Goal: Task Accomplishment & Management: Manage account settings

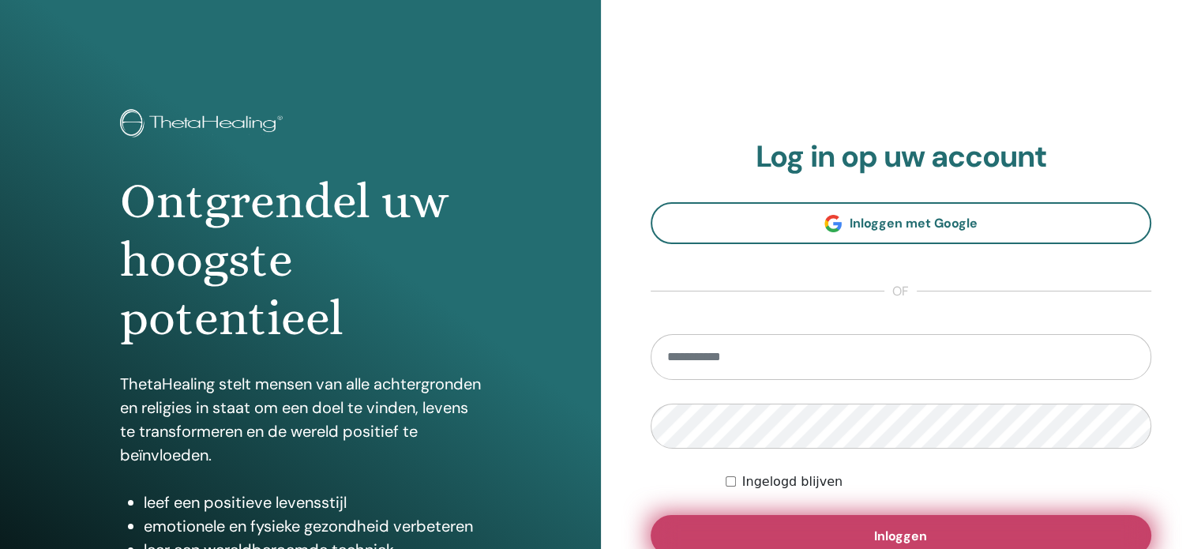
type input "**********"
click at [914, 540] on span "Inloggen" at bounding box center [900, 535] width 53 height 17
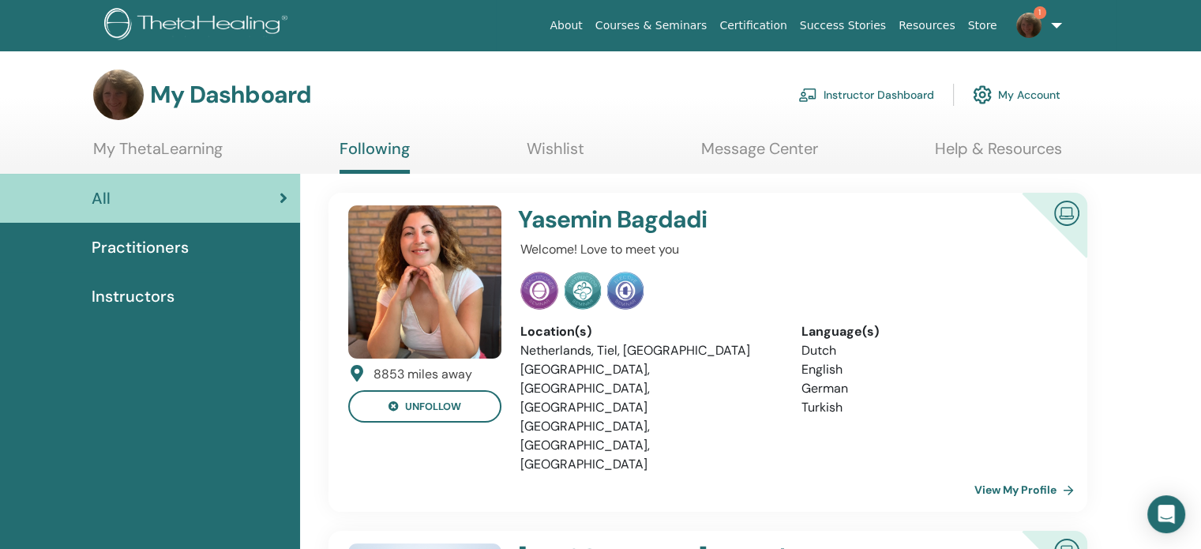
click at [143, 246] on span "Practitioners" at bounding box center [140, 247] width 97 height 24
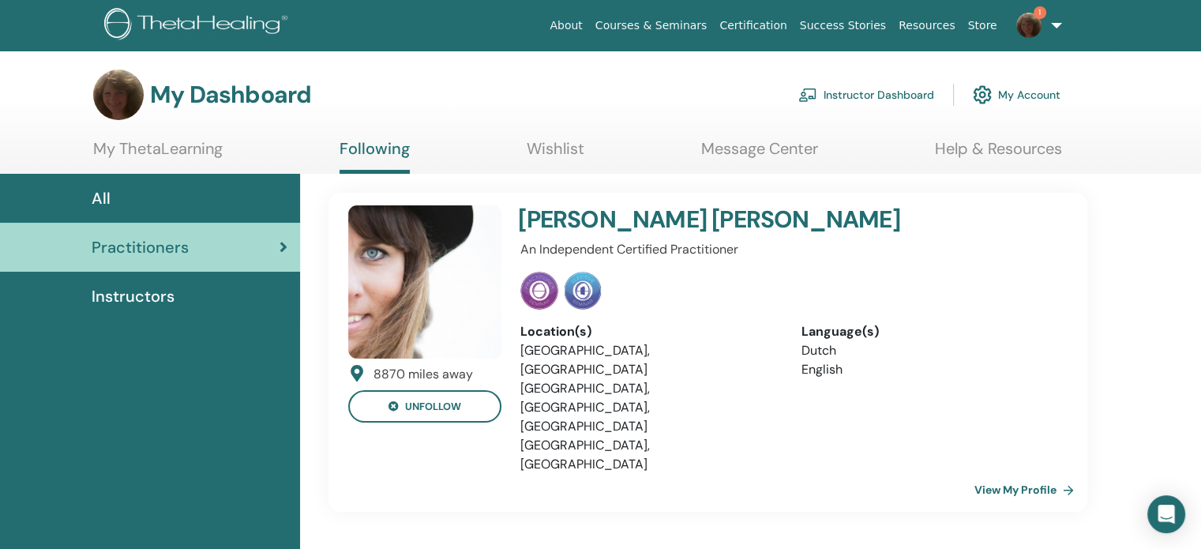
click at [132, 290] on span "Instructors" at bounding box center [133, 296] width 83 height 24
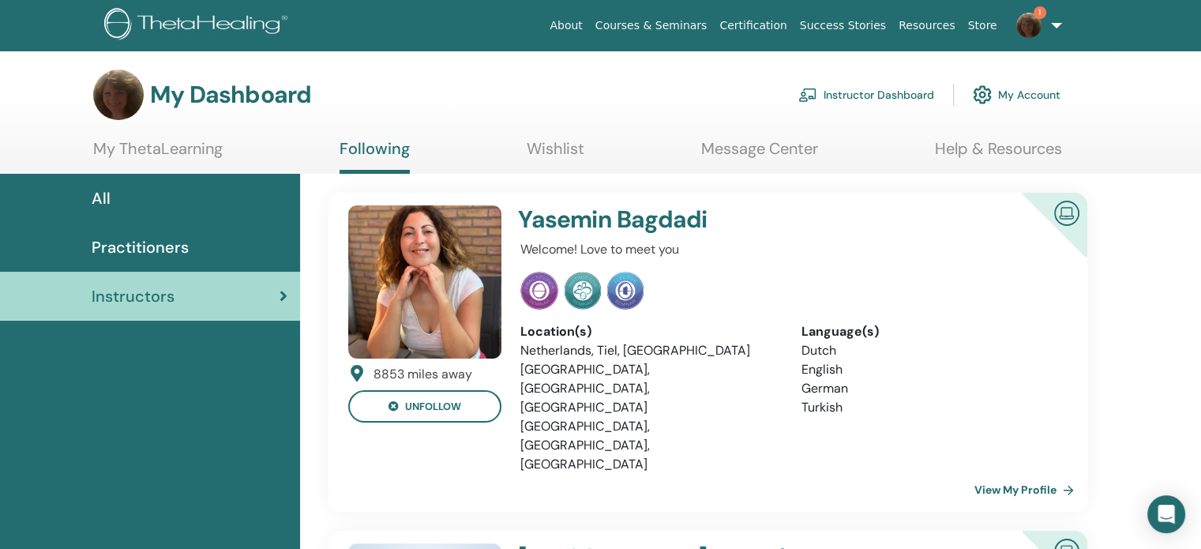
click at [887, 94] on link "Instructor Dashboard" at bounding box center [866, 94] width 136 height 35
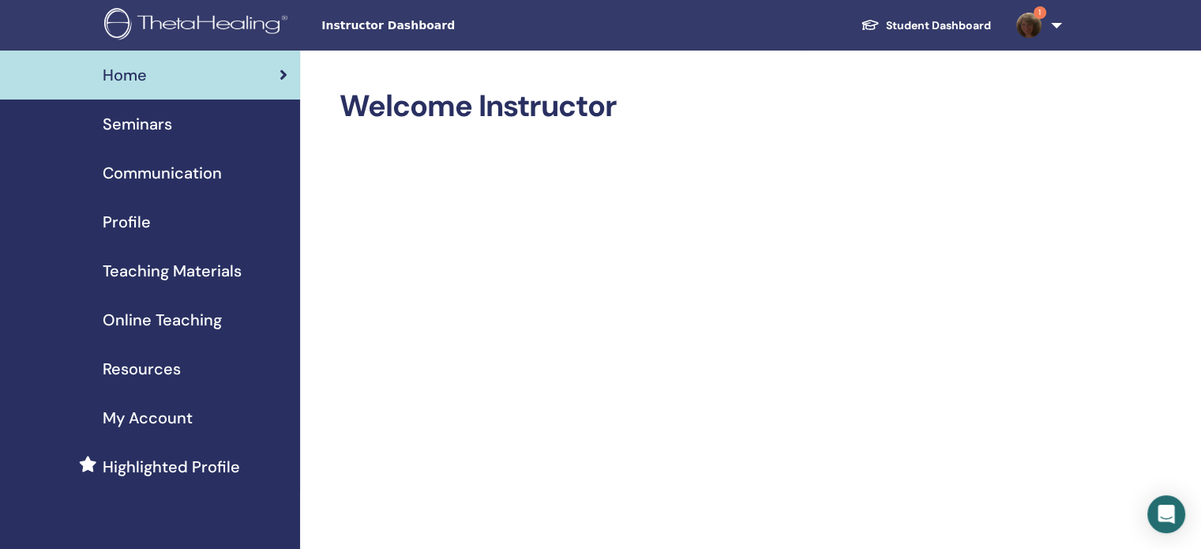
click at [177, 126] on div "Seminars" at bounding box center [150, 124] width 275 height 24
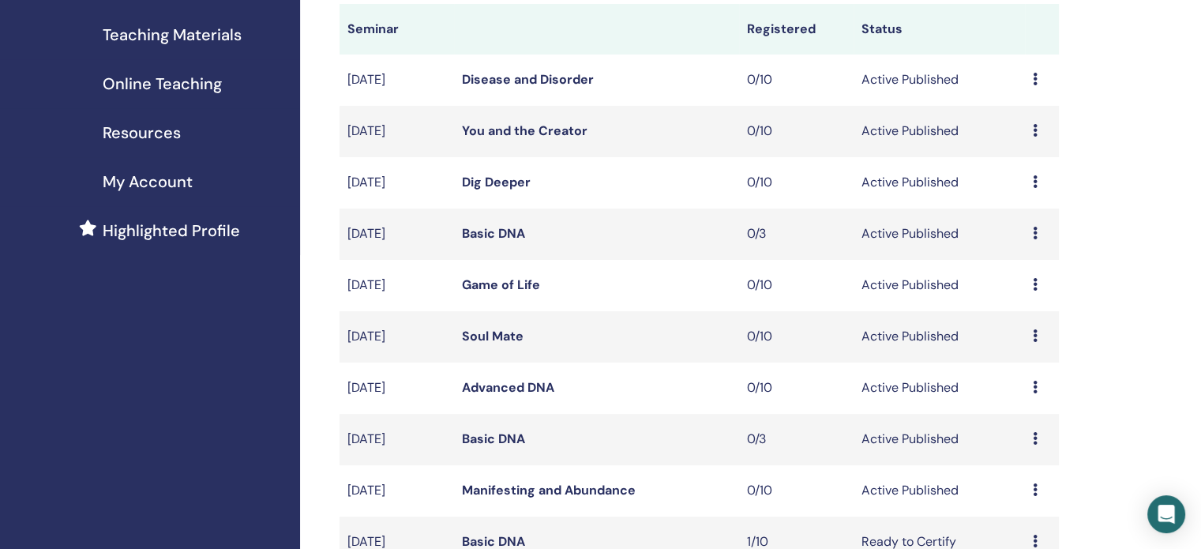
scroll to position [237, 0]
click at [514, 232] on link "Basic DNA" at bounding box center [493, 232] width 63 height 17
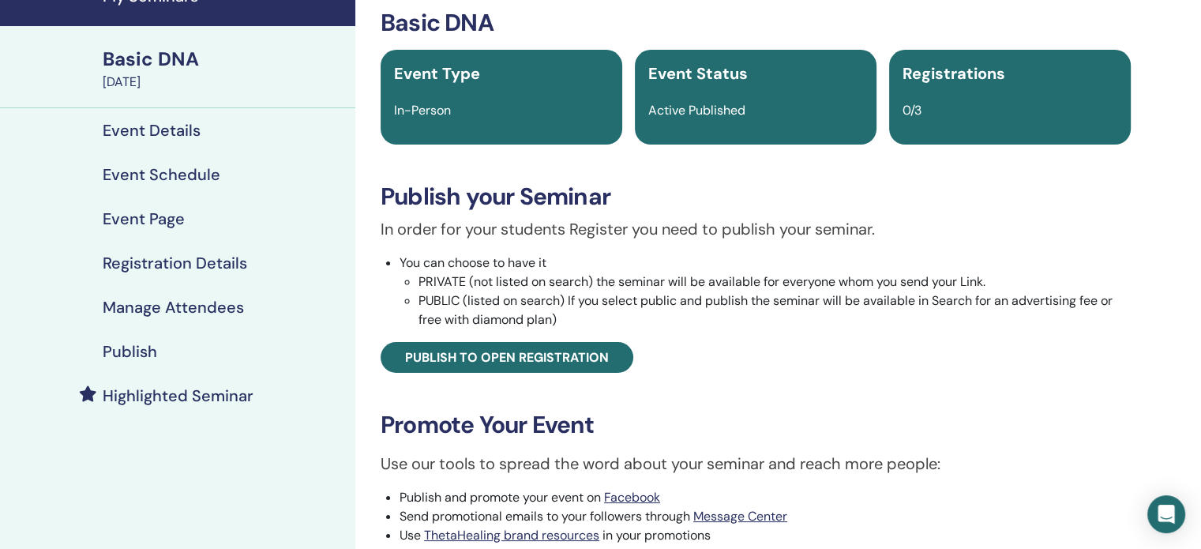
scroll to position [79, 0]
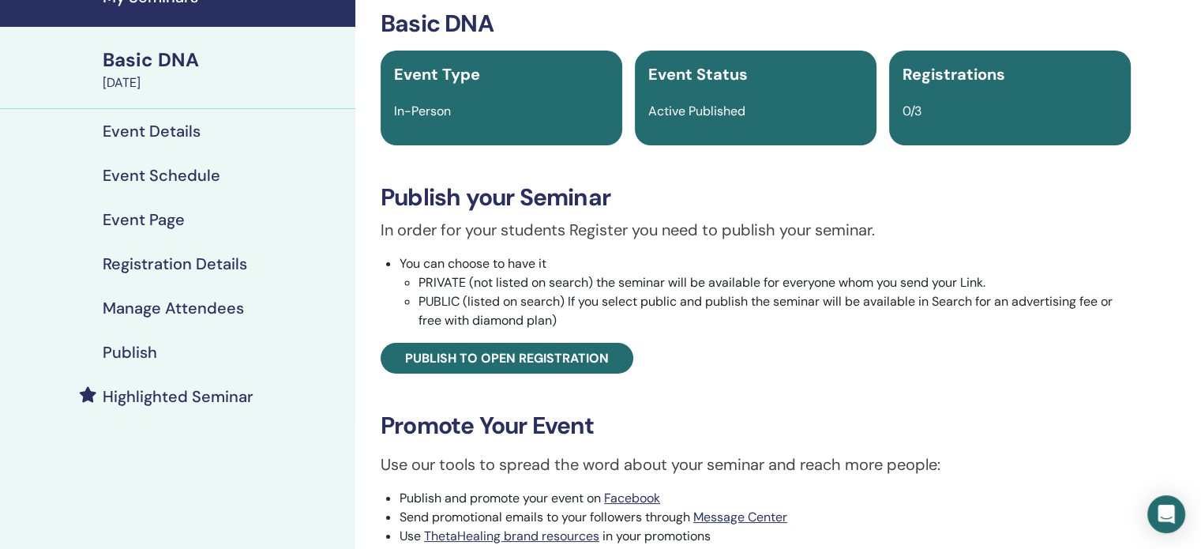
click at [941, 107] on div "0/3" at bounding box center [1010, 111] width 234 height 19
click at [914, 103] on span "0/3" at bounding box center [911, 111] width 19 height 17
click at [946, 77] on span "Registrations" at bounding box center [953, 74] width 103 height 21
click at [214, 264] on h4 "Registration Details" at bounding box center [175, 263] width 144 height 19
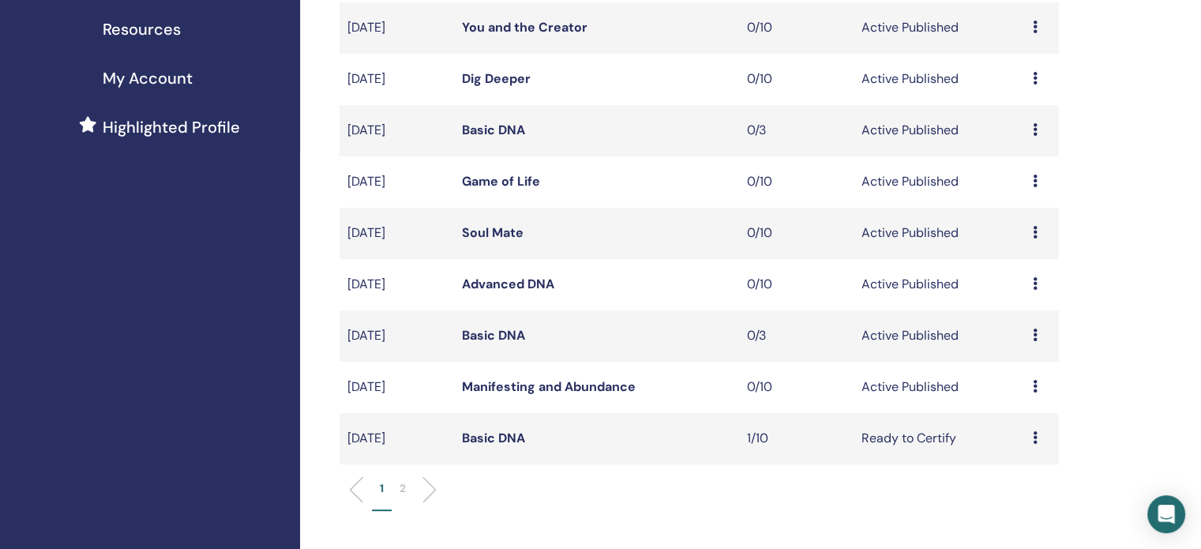
scroll to position [395, 0]
